Goal: Information Seeking & Learning: Learn about a topic

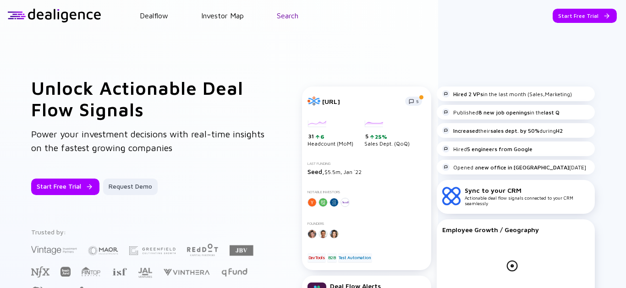
click at [298, 16] on link "Search" at bounding box center [288, 15] width 22 height 8
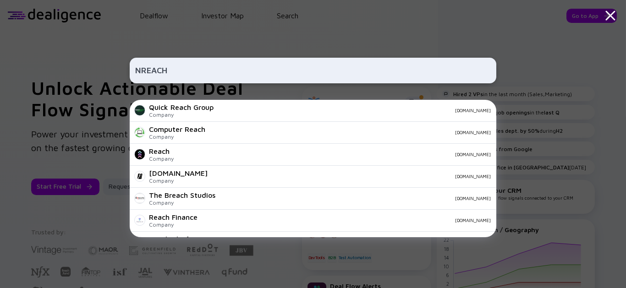
type input "NREACH"
drag, startPoint x: 172, startPoint y: 71, endPoint x: 28, endPoint y: 37, distance: 148.7
click at [44, 40] on div "NREACH Quick Reach Group Company quick-reach.co.uk Computer Reach Company compu…" at bounding box center [313, 144] width 626 height 288
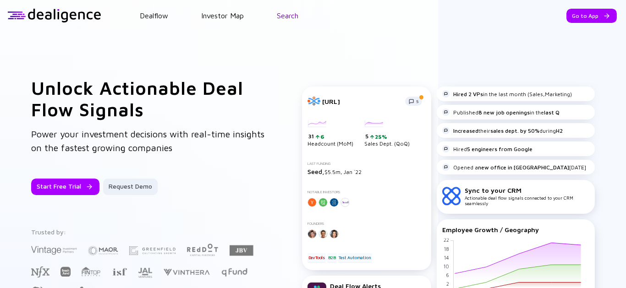
click at [294, 15] on link "Search" at bounding box center [288, 15] width 22 height 8
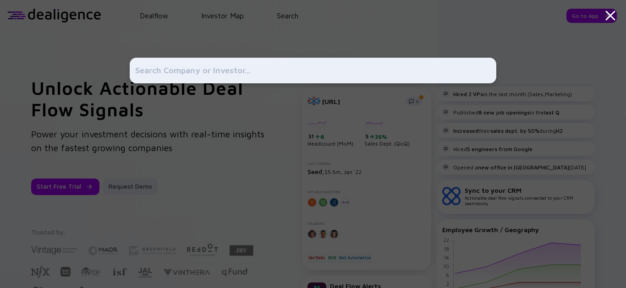
type input "https://nreach.io/"
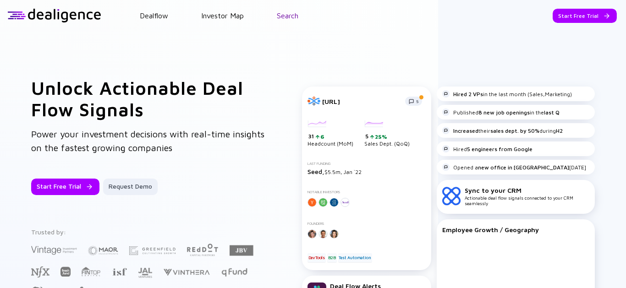
click at [285, 22] on header "Dealflow Investor Map Search Start Free Trial Dealflow Investor Map Start Free …" at bounding box center [313, 15] width 626 height 31
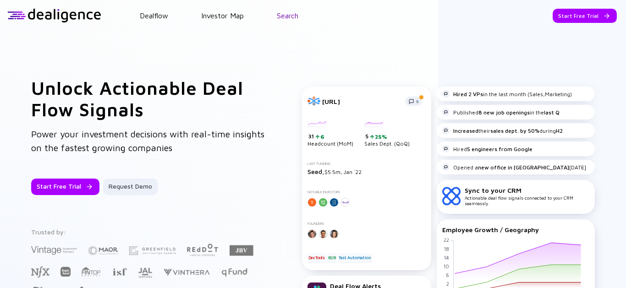
click at [289, 18] on link "Search" at bounding box center [288, 15] width 22 height 8
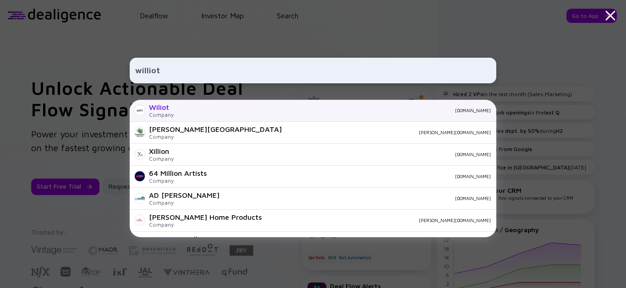
type input "williot"
click at [259, 113] on div "[DOMAIN_NAME]" at bounding box center [336, 111] width 310 height 6
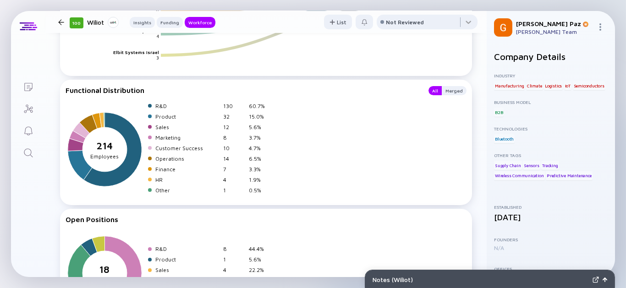
scroll to position [1376, 0]
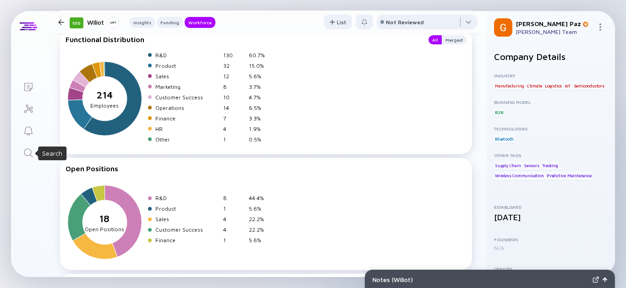
click at [27, 154] on icon "Search" at bounding box center [28, 153] width 11 height 11
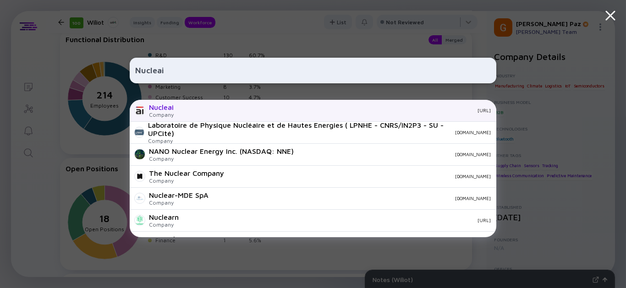
type input "Nucleai"
click at [225, 113] on div "[URL]" at bounding box center [336, 111] width 310 height 6
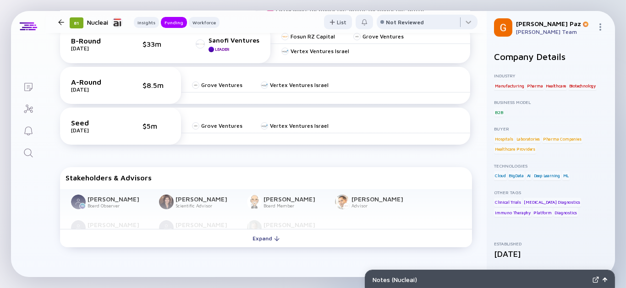
scroll to position [458, 0]
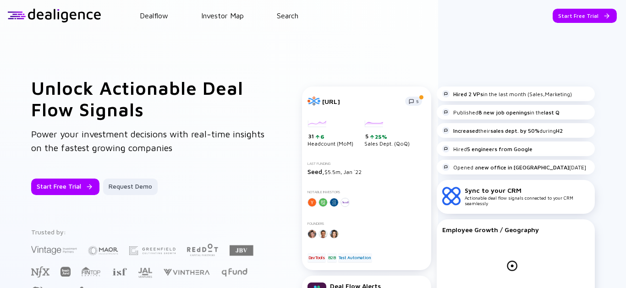
click at [304, 15] on div "Dealflow Investor Map Search" at bounding box center [363, 15] width 525 height 8
click at [292, 13] on link "Search" at bounding box center [288, 15] width 22 height 8
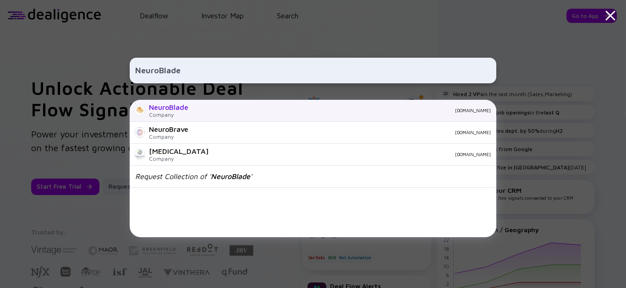
type input "NeuroBlade"
click at [227, 111] on div "[DOMAIN_NAME]" at bounding box center [343, 111] width 295 height 6
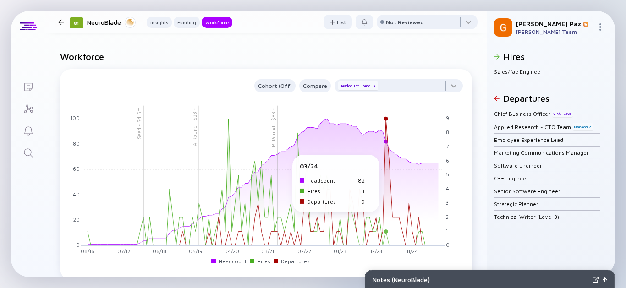
click at [388, 160] on rect at bounding box center [263, 175] width 358 height 140
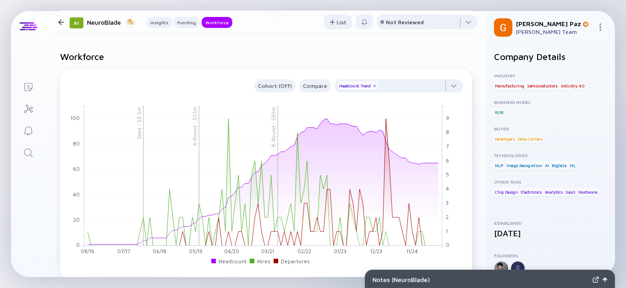
click at [33, 148] on icon "Search" at bounding box center [28, 153] width 11 height 11
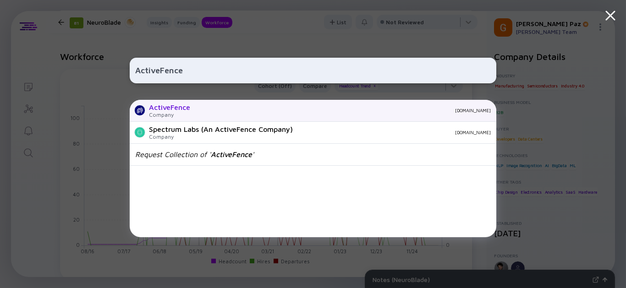
type input "ActiveFence"
click at [166, 113] on div "Company" at bounding box center [169, 114] width 41 height 7
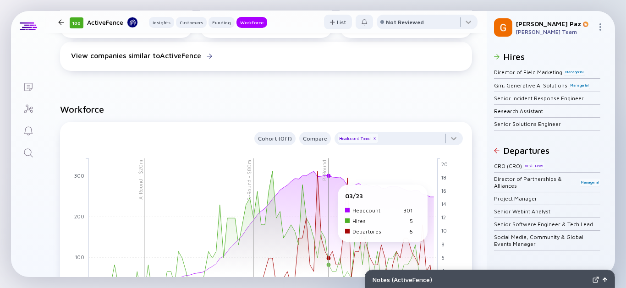
scroll to position [1070, 0]
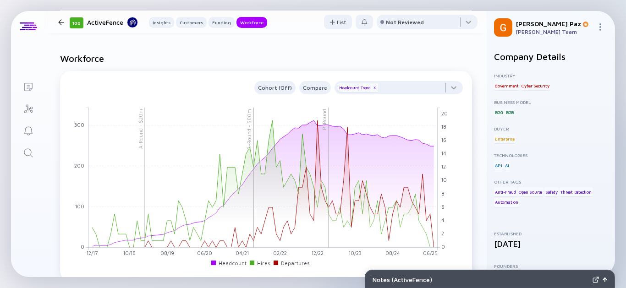
click at [28, 153] on icon "Search" at bounding box center [28, 153] width 11 height 11
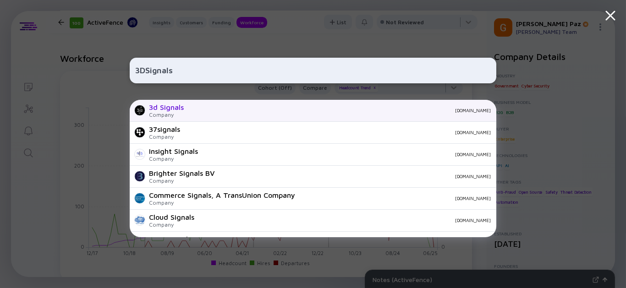
type input "3DSignals"
click at [216, 103] on div "3d Signals Company 3dsignals.com" at bounding box center [313, 111] width 367 height 22
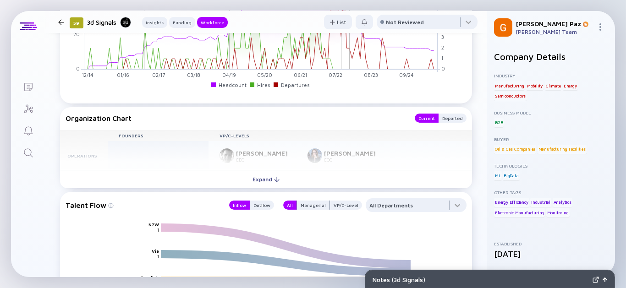
scroll to position [968, 0]
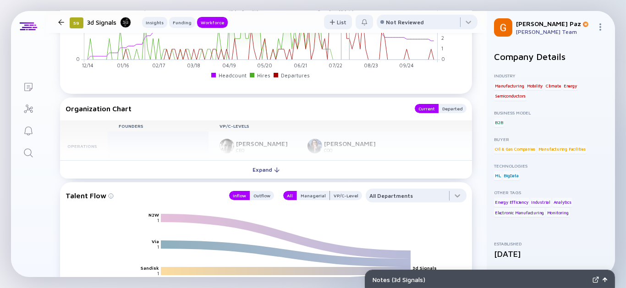
click at [28, 152] on icon "Search" at bounding box center [28, 153] width 11 height 11
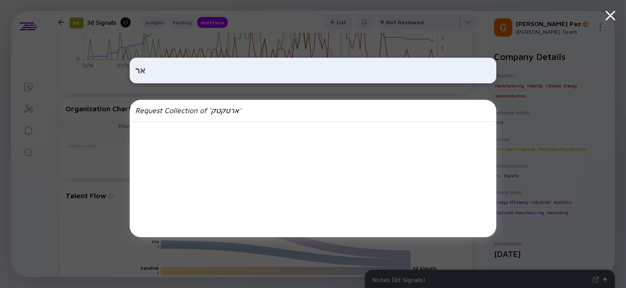
type input "א"
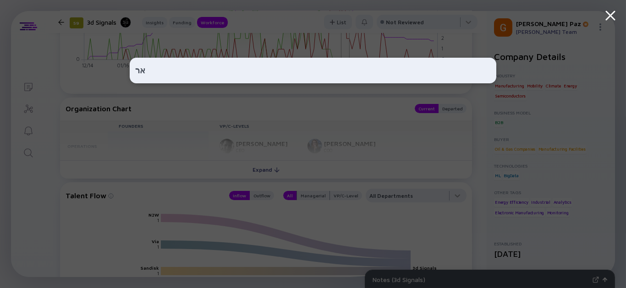
type input "א"
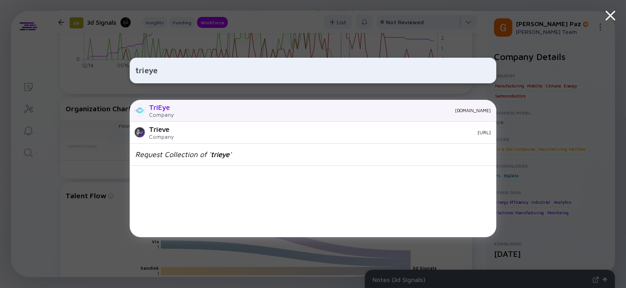
type input "trieye"
click at [213, 107] on div "TriEye Company trieye.tech" at bounding box center [313, 111] width 367 height 22
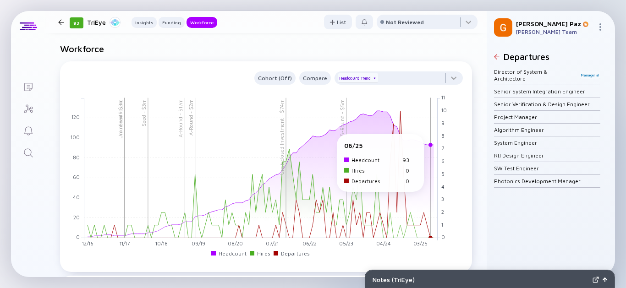
scroll to position [917, 0]
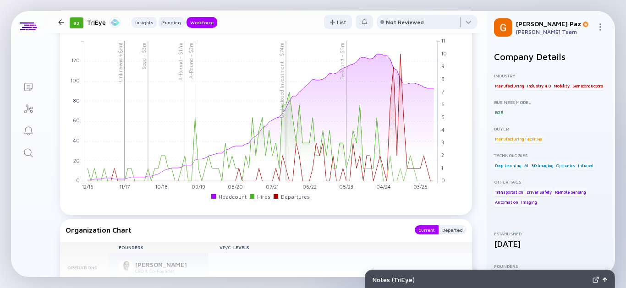
click at [28, 155] on icon "Search" at bounding box center [28, 153] width 11 height 11
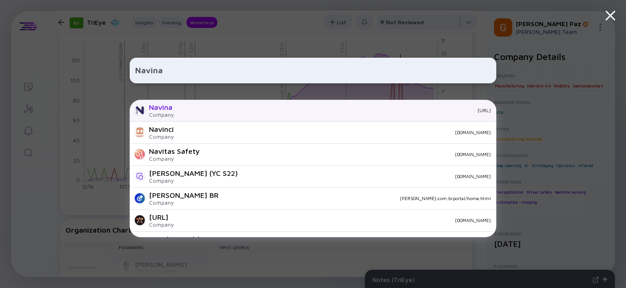
type input "Navina"
click at [198, 109] on div "navina.ai" at bounding box center [336, 111] width 310 height 6
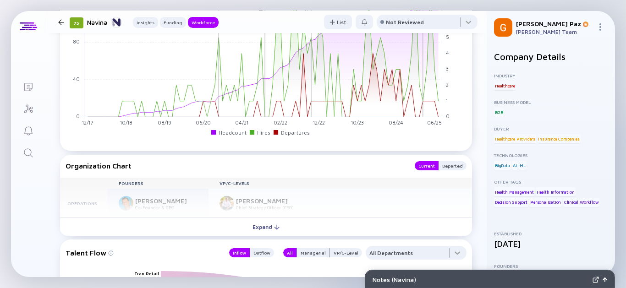
scroll to position [968, 0]
